Goal: Navigation & Orientation: Find specific page/section

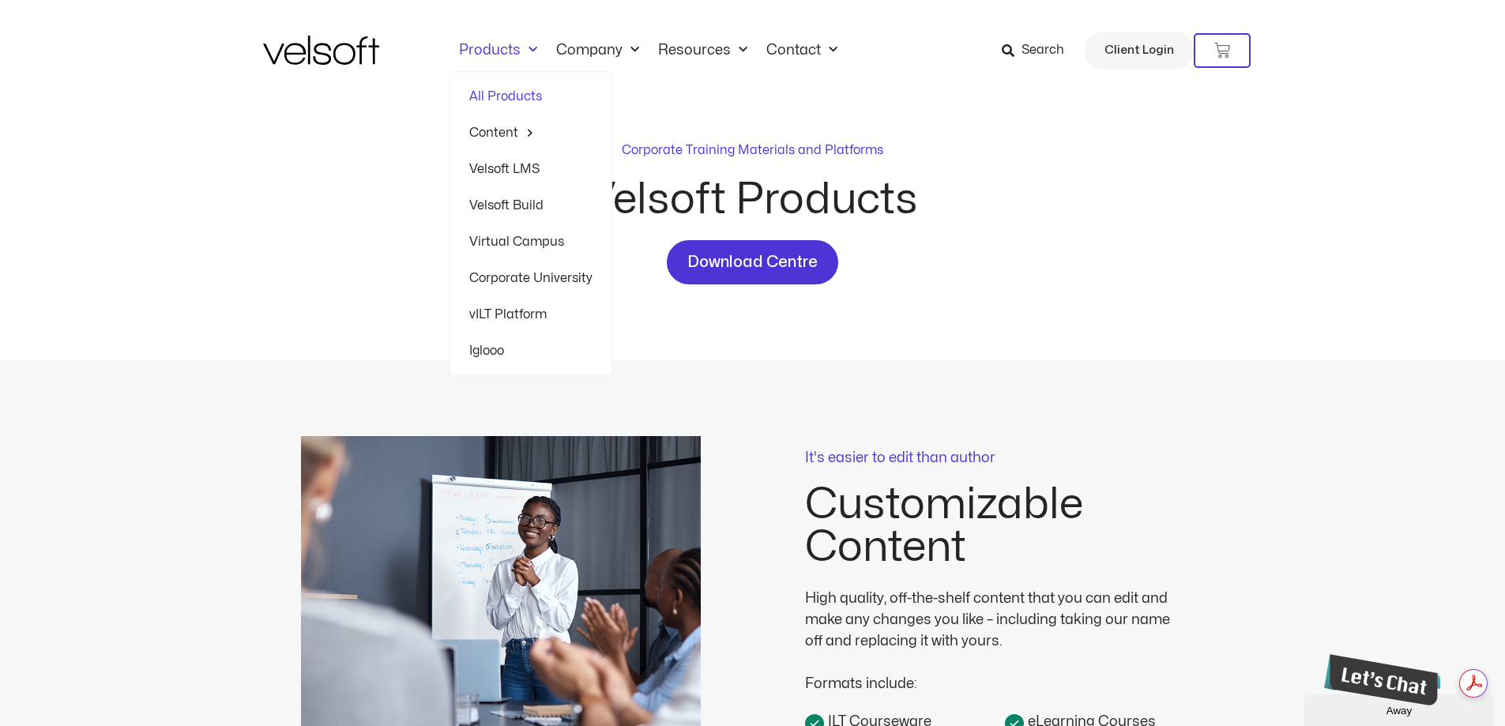
click at [505, 50] on link "Products" at bounding box center [497, 50] width 97 height 17
click at [506, 135] on link "Content" at bounding box center [530, 133] width 123 height 36
